Goal: Use online tool/utility: Utilize a website feature to perform a specific function

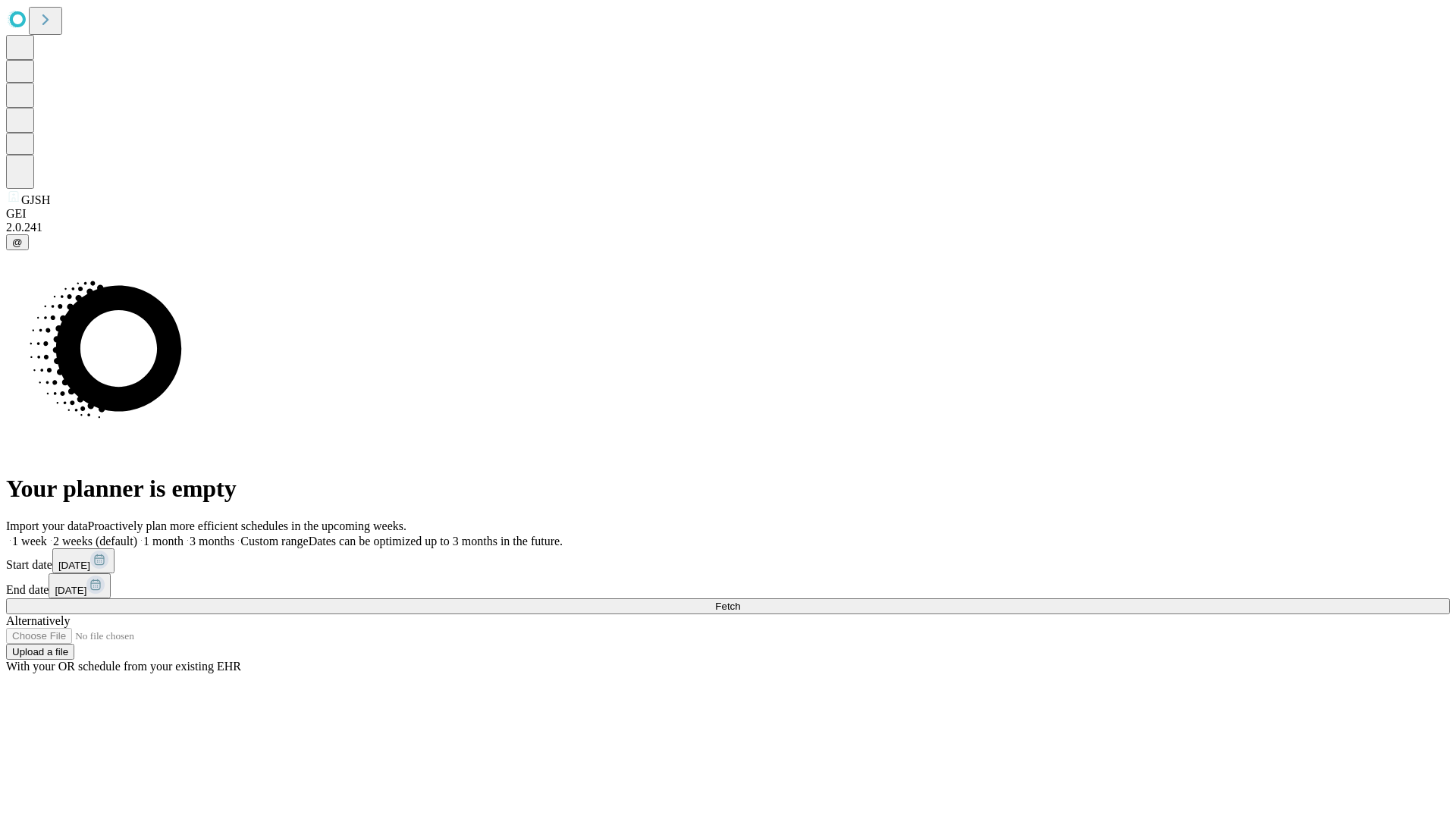
click at [137, 535] on label "2 weeks (default)" at bounding box center [92, 542] width 90 height 13
click at [740, 601] on span "Fetch" at bounding box center [727, 606] width 25 height 11
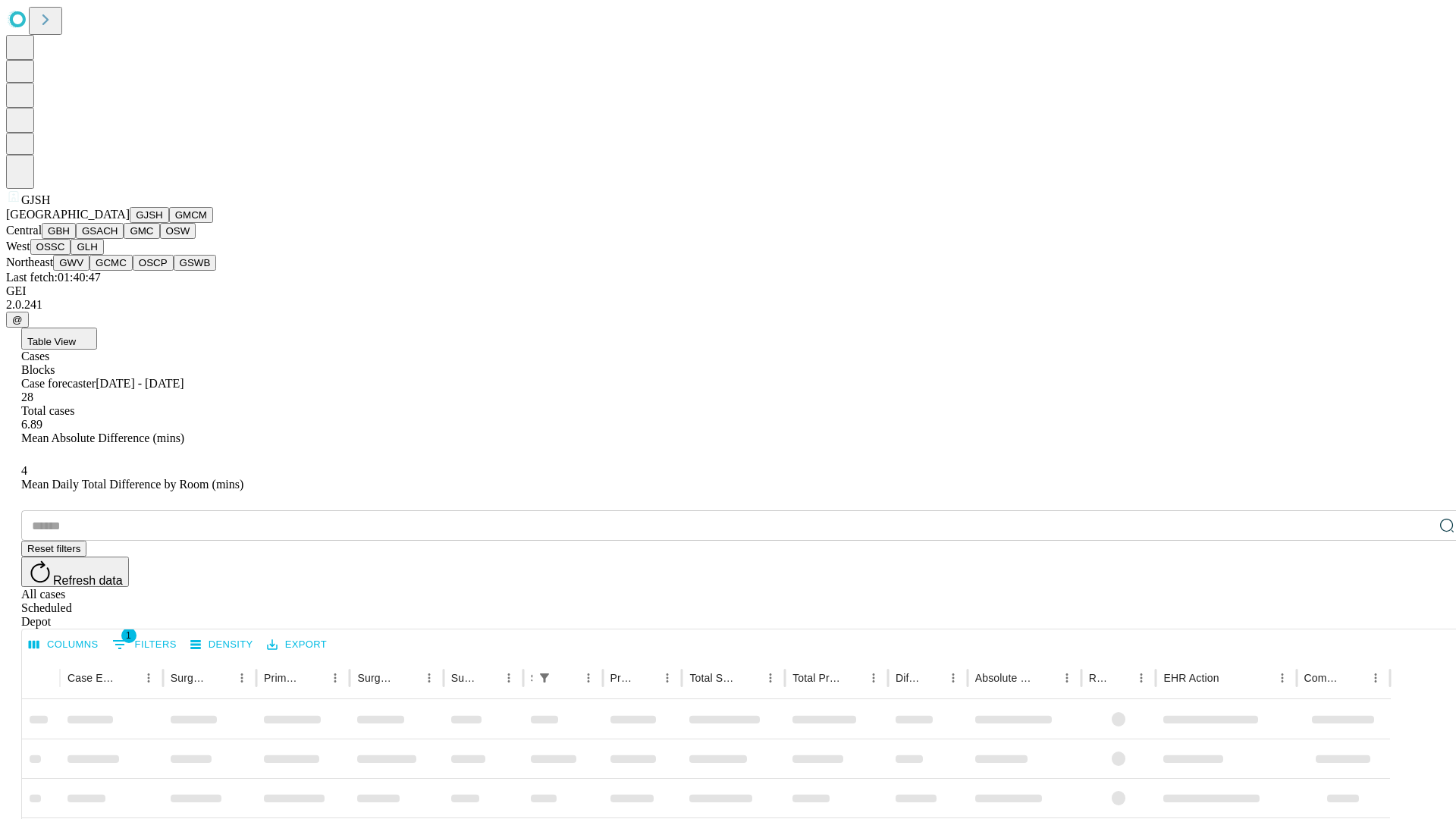
click at [169, 223] on button "GMCM" at bounding box center [191, 214] width 44 height 16
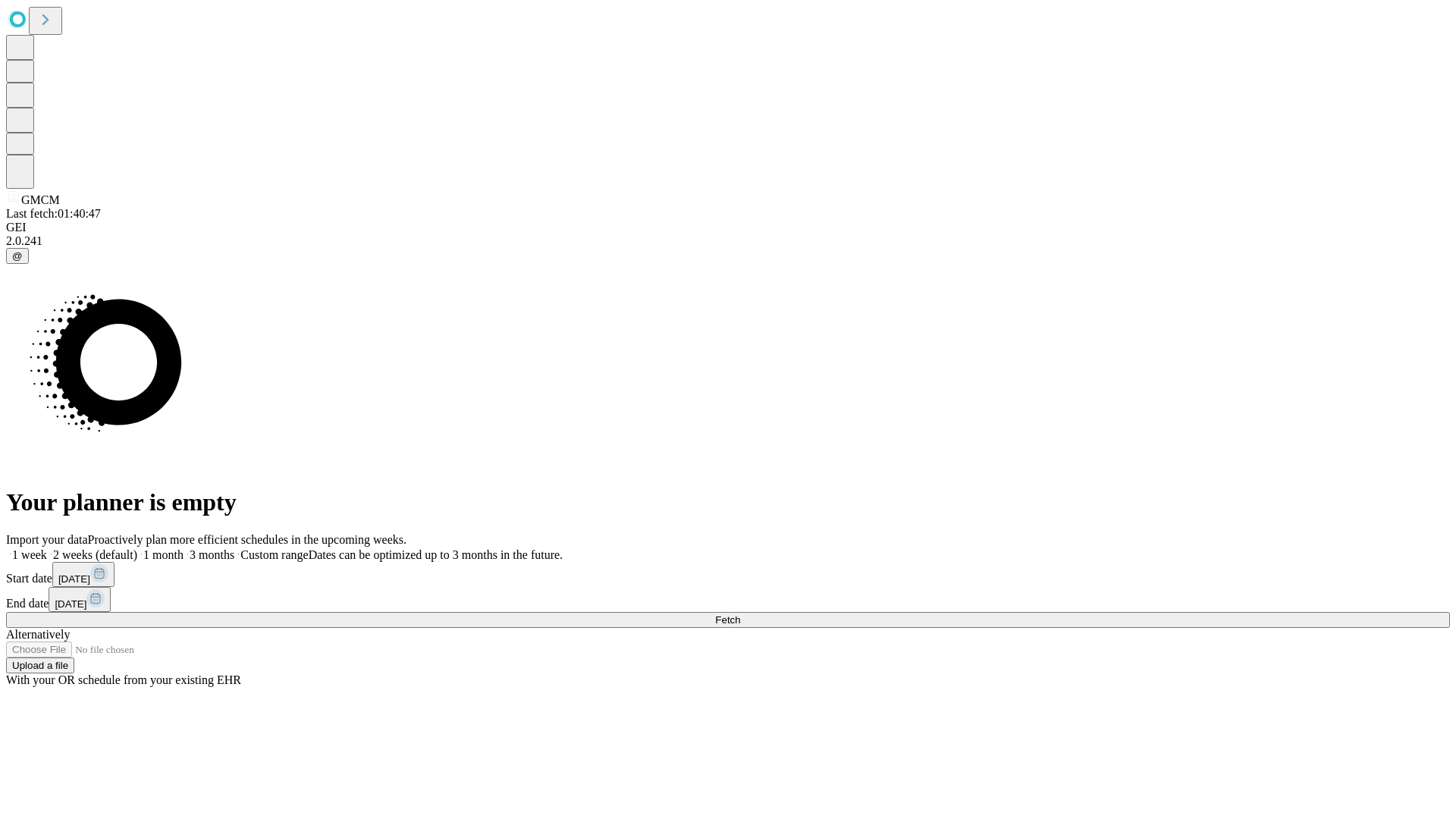
click at [137, 548] on label "2 weeks (default)" at bounding box center [92, 555] width 90 height 13
click at [740, 614] on span "Fetch" at bounding box center [727, 620] width 25 height 11
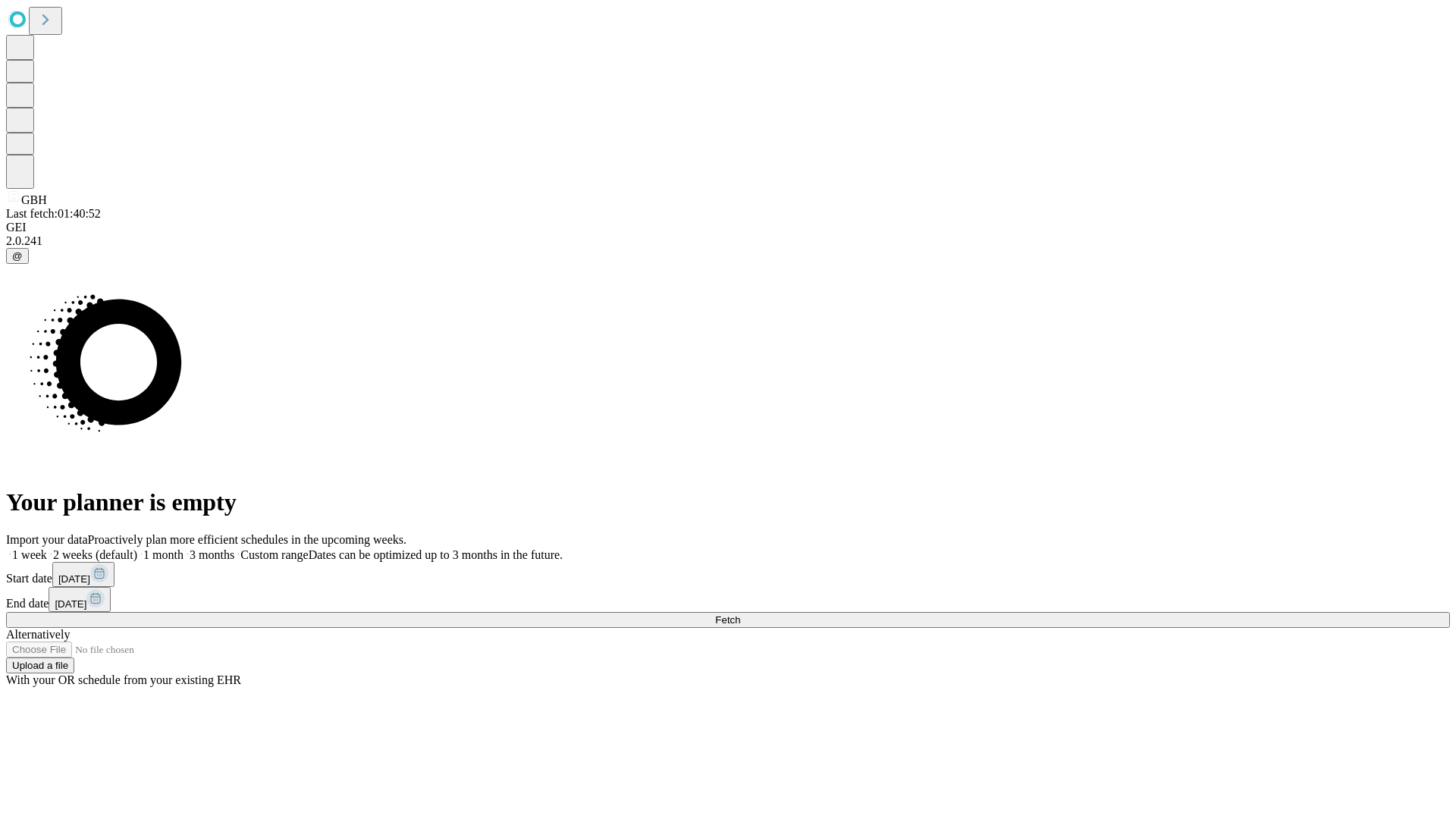
click at [137, 548] on label "2 weeks (default)" at bounding box center [92, 555] width 90 height 13
click at [740, 614] on span "Fetch" at bounding box center [727, 620] width 25 height 11
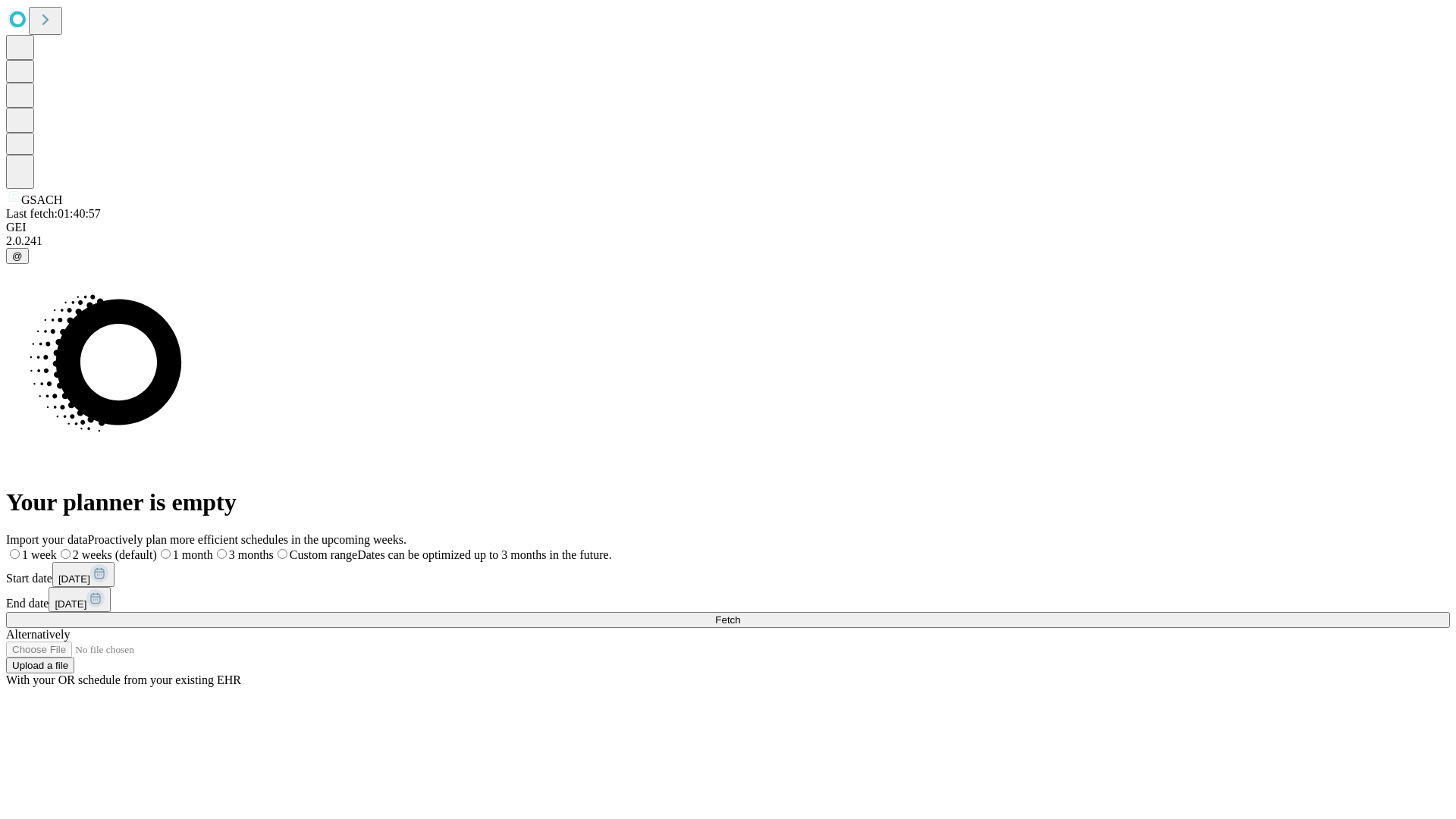
click at [157, 548] on label "2 weeks (default)" at bounding box center [107, 555] width 100 height 13
click at [740, 614] on span "Fetch" at bounding box center [727, 620] width 25 height 11
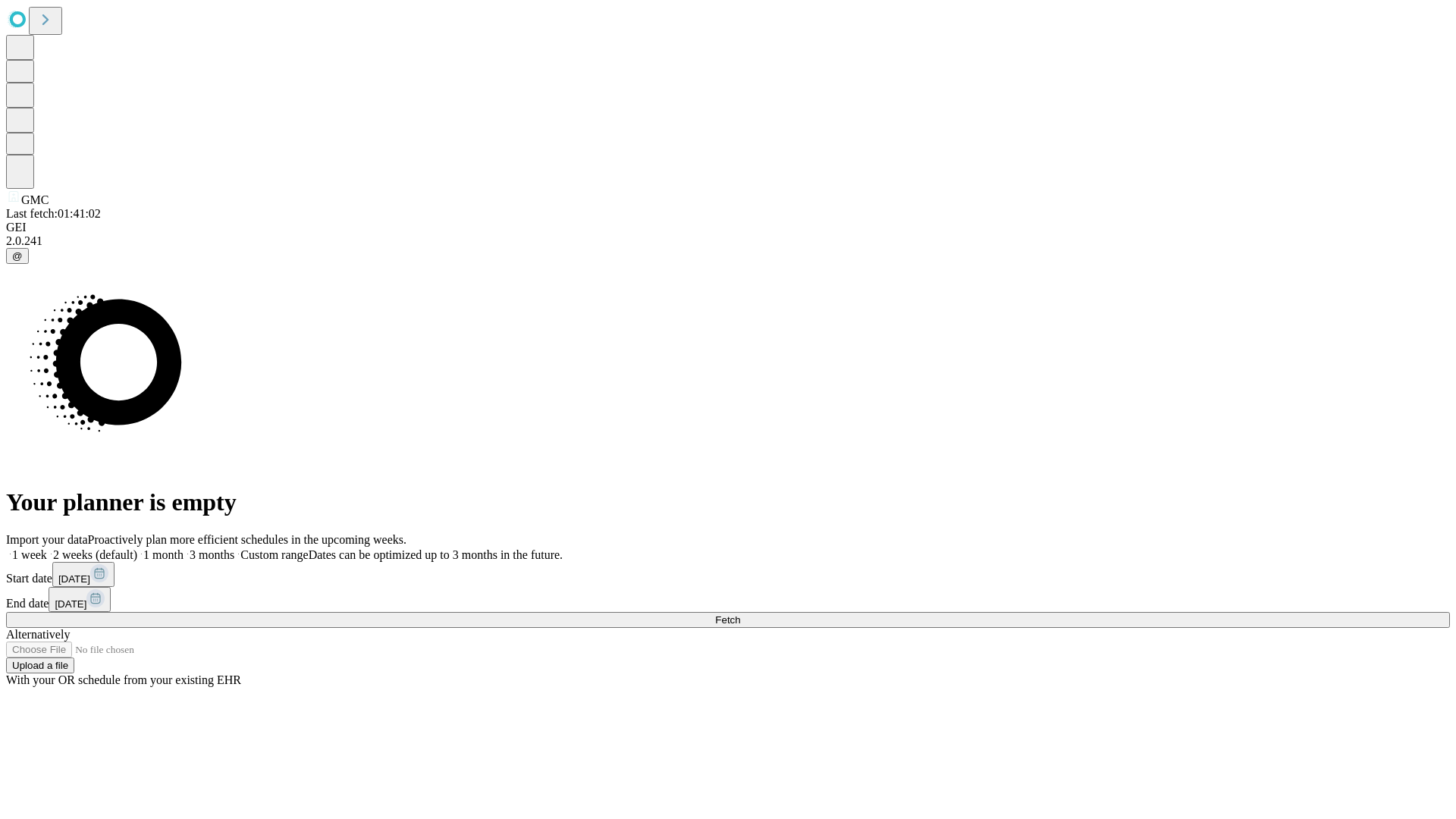
click at [137, 548] on label "2 weeks (default)" at bounding box center [92, 555] width 90 height 13
click at [740, 614] on span "Fetch" at bounding box center [727, 620] width 25 height 11
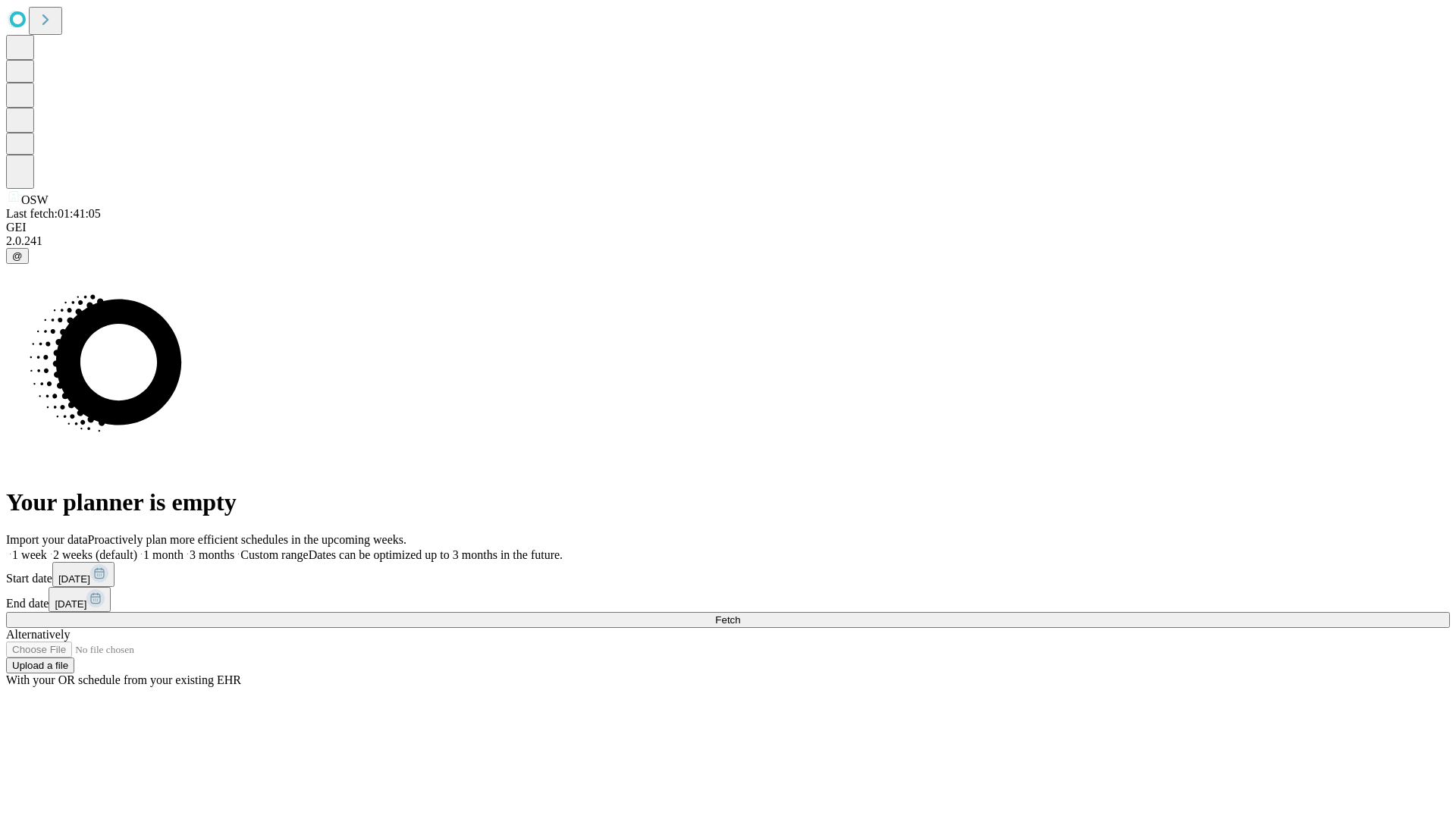
click at [137, 548] on label "2 weeks (default)" at bounding box center [92, 555] width 90 height 13
click at [740, 614] on span "Fetch" at bounding box center [727, 620] width 25 height 11
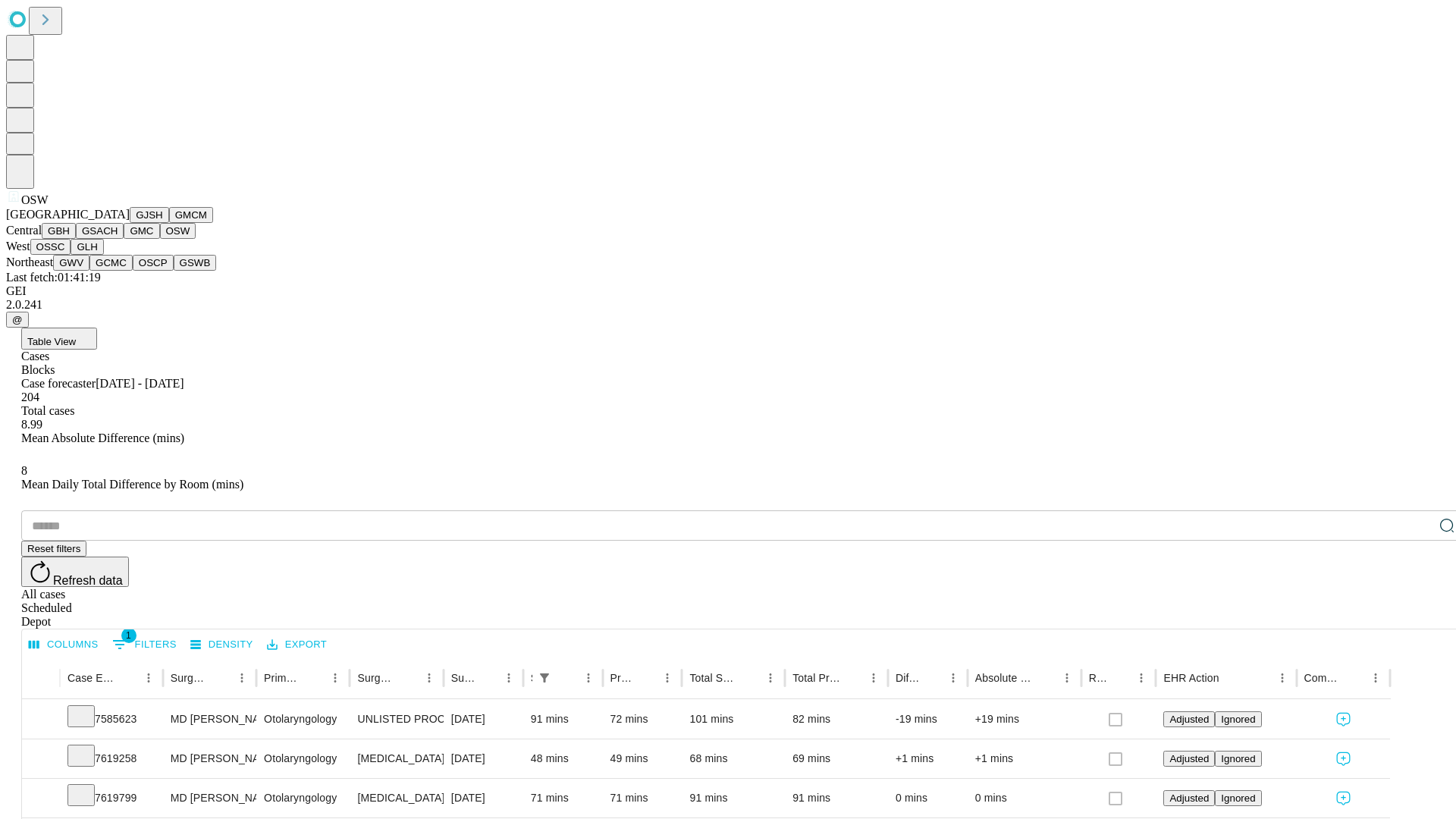
click at [71, 255] on button "OSSC" at bounding box center [51, 246] width 41 height 16
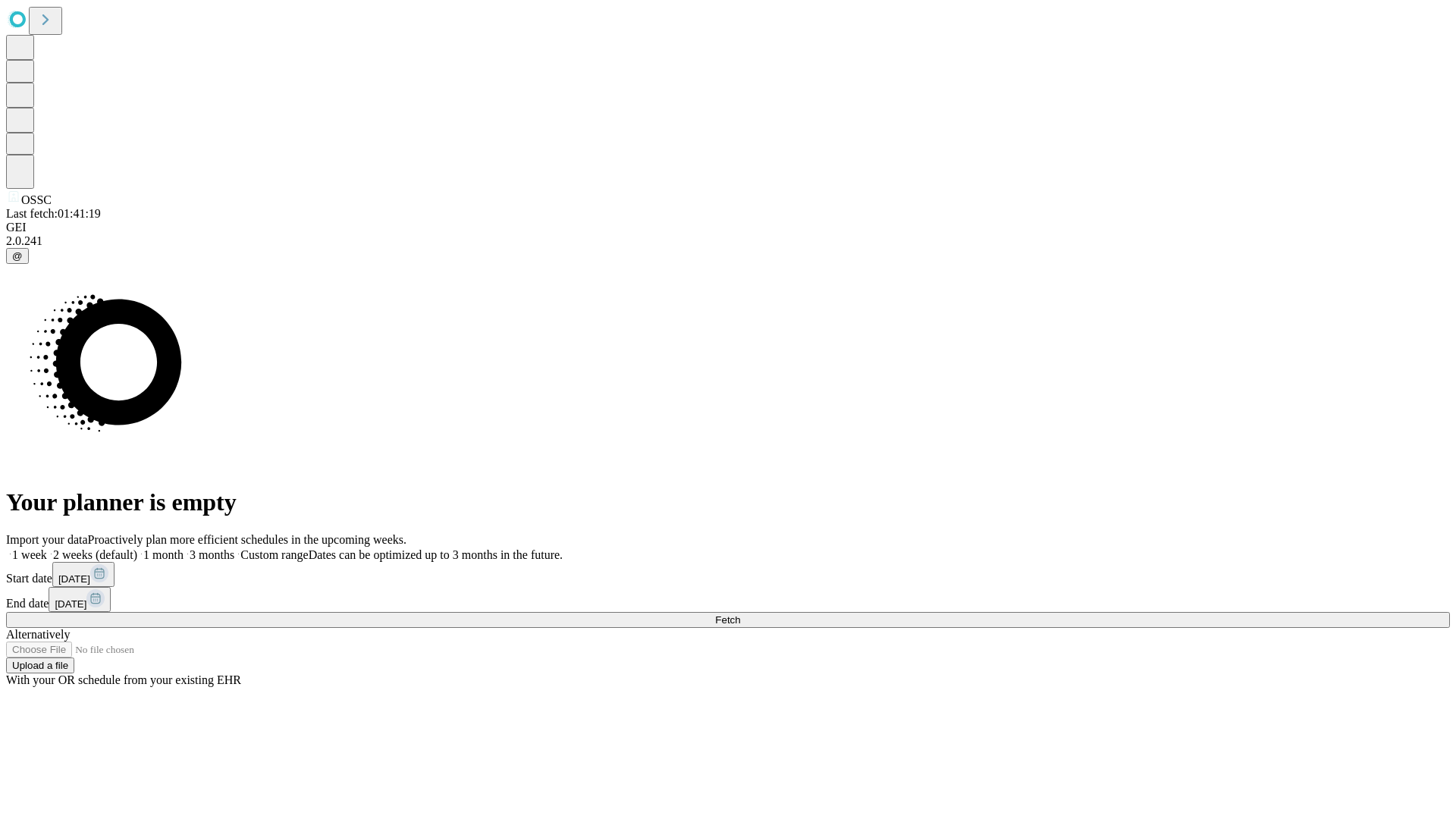
click at [137, 548] on label "2 weeks (default)" at bounding box center [92, 555] width 90 height 13
click at [740, 614] on span "Fetch" at bounding box center [727, 620] width 25 height 11
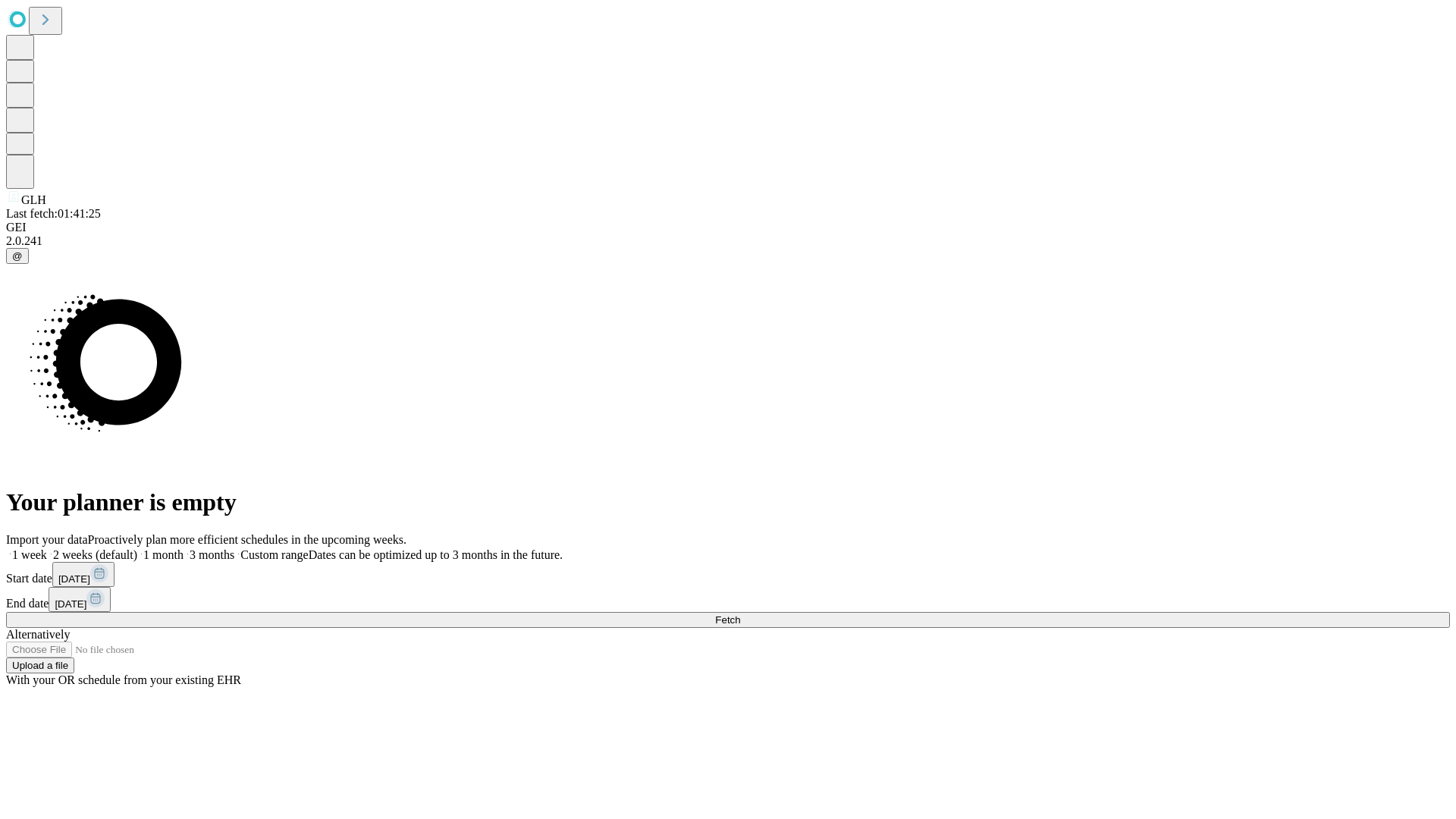
click at [137, 548] on label "2 weeks (default)" at bounding box center [92, 555] width 90 height 13
click at [740, 614] on span "Fetch" at bounding box center [727, 620] width 25 height 11
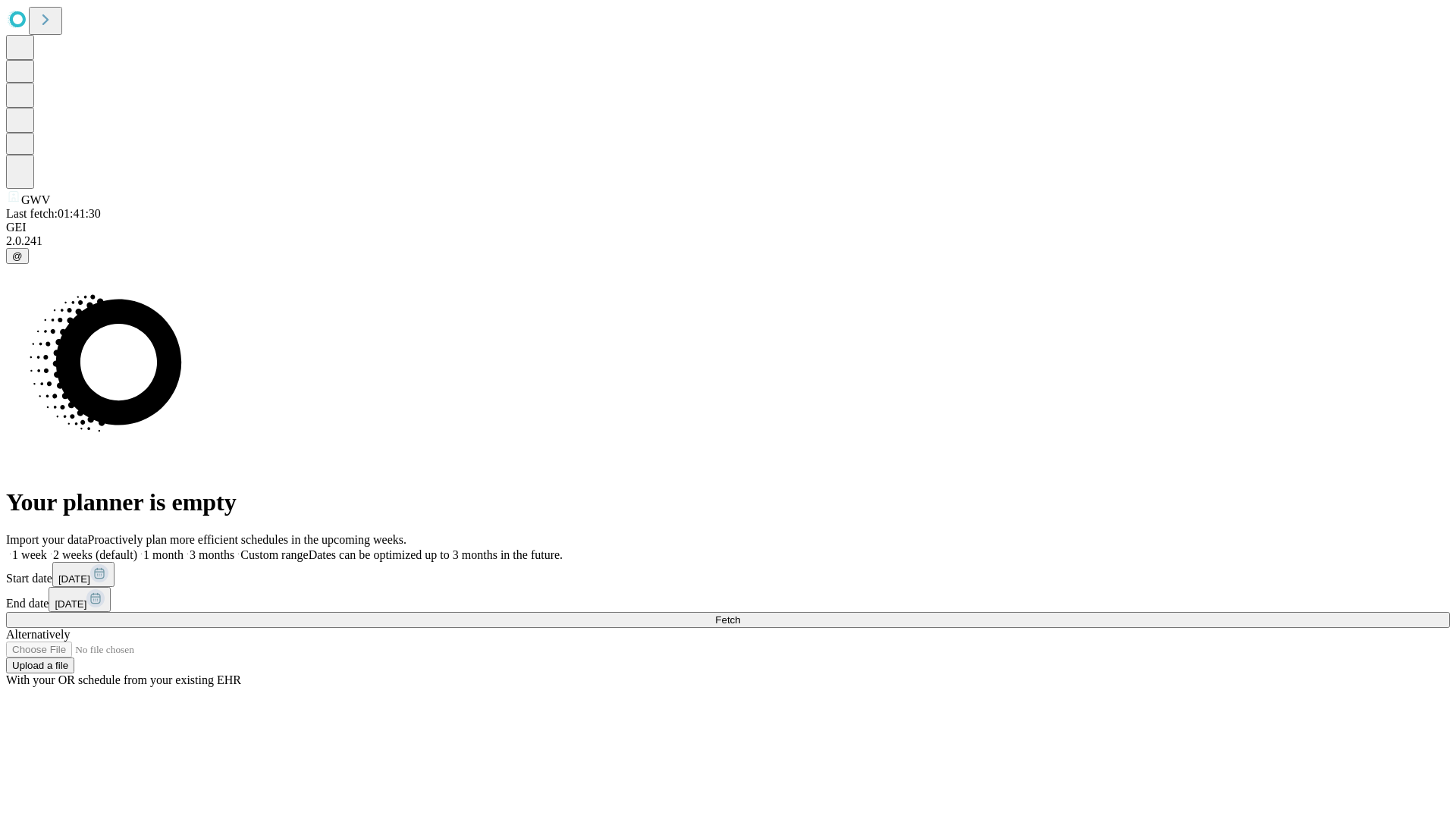
click at [740, 614] on span "Fetch" at bounding box center [727, 620] width 25 height 11
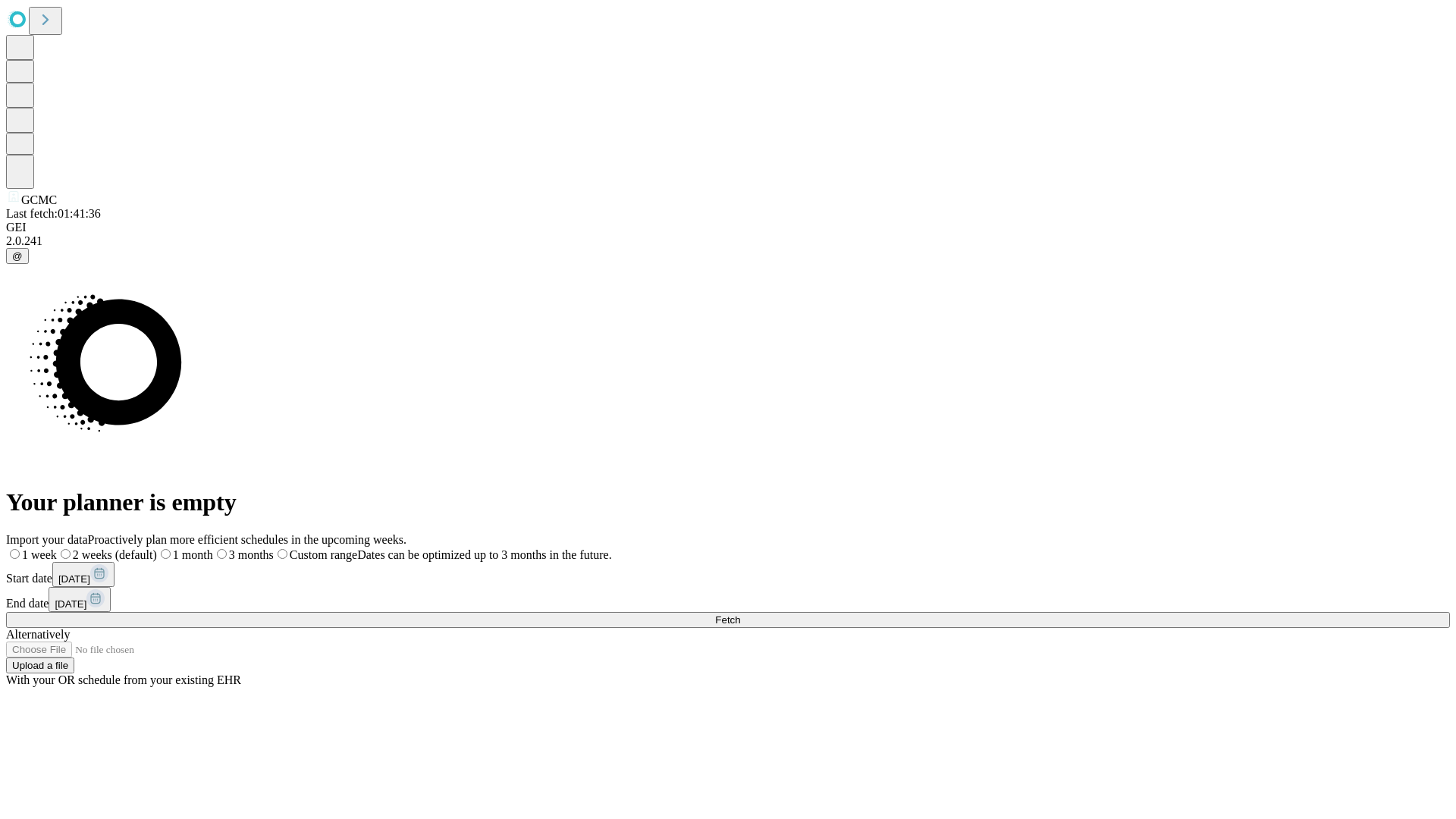
click at [157, 548] on label "2 weeks (default)" at bounding box center [107, 555] width 100 height 13
click at [740, 614] on span "Fetch" at bounding box center [727, 620] width 25 height 11
click at [137, 548] on label "2 weeks (default)" at bounding box center [92, 555] width 90 height 13
click at [740, 614] on span "Fetch" at bounding box center [727, 620] width 25 height 11
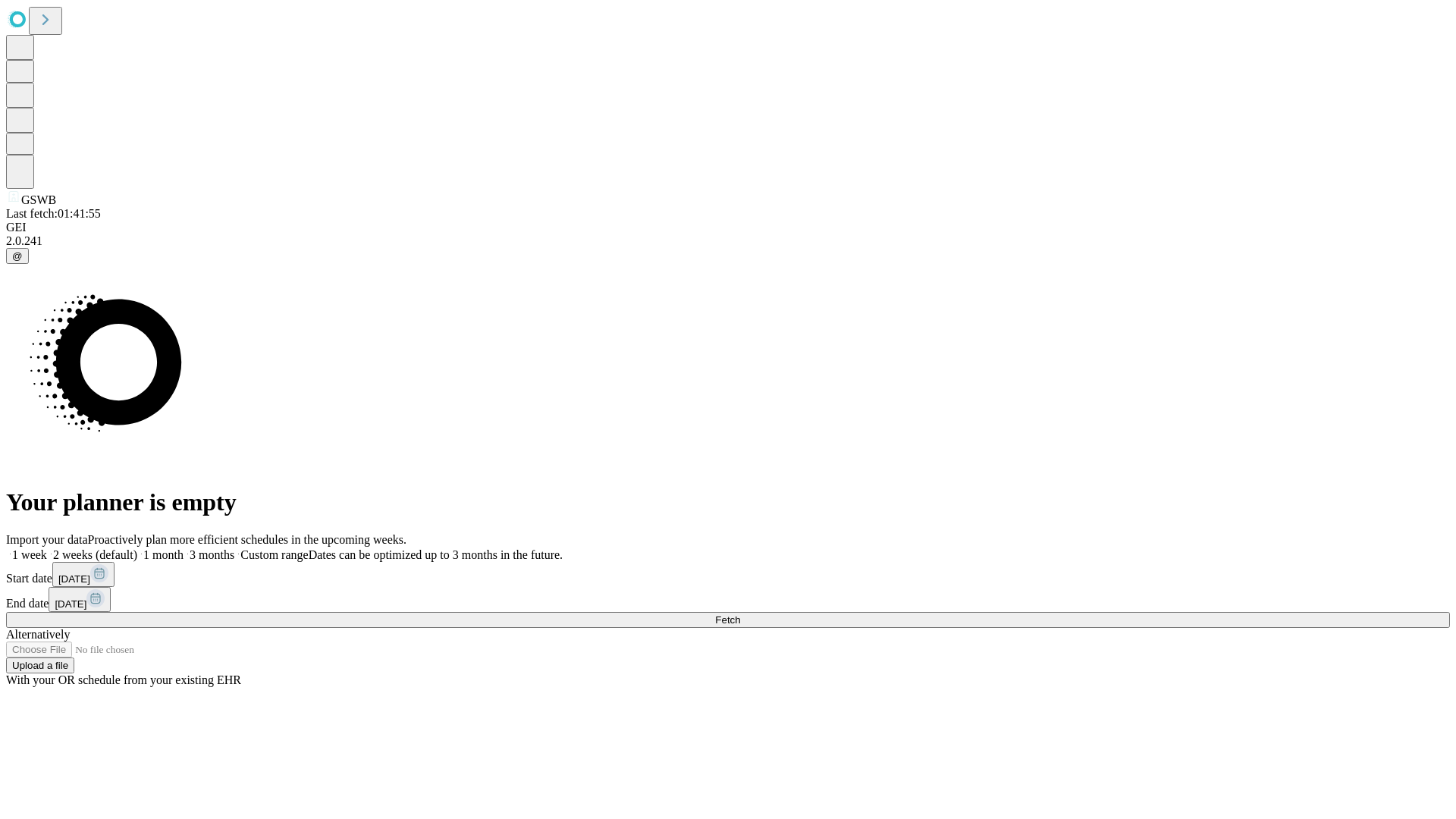
click at [740, 614] on span "Fetch" at bounding box center [727, 620] width 25 height 11
